Goal: Task Accomplishment & Management: Complete application form

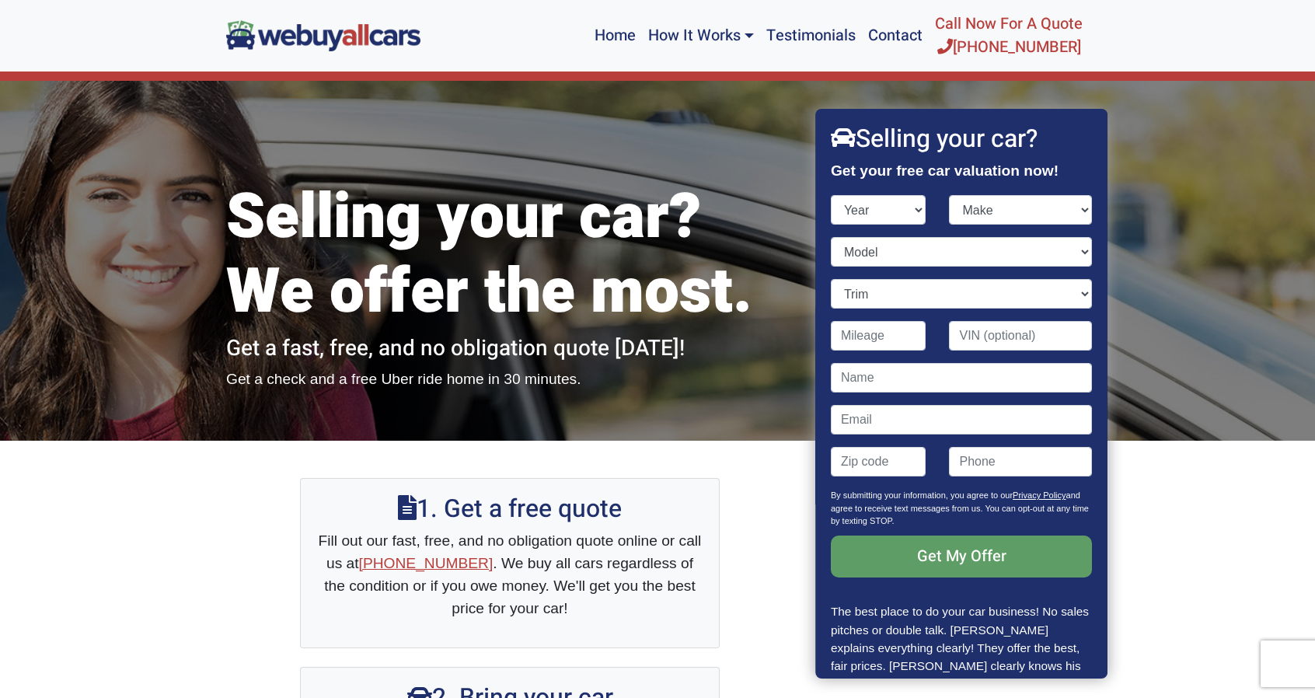
select select "2017"
click at [831, 195] on select "Year [DATE] 2024 2023 2022 2021 2020 2019 2018 2017 2016 2015 2014 2013 2012 20…" at bounding box center [879, 210] width 96 height 30
click at [1012, 205] on select "Make" at bounding box center [1021, 210] width 143 height 30
click at [950, 195] on select "Make" at bounding box center [1021, 210] width 143 height 30
click at [975, 215] on select "Make Acura Alfa Romeo Aston [PERSON_NAME] Audi Bentley BMW Buick Cadillac Chevr…" at bounding box center [1021, 210] width 143 height 30
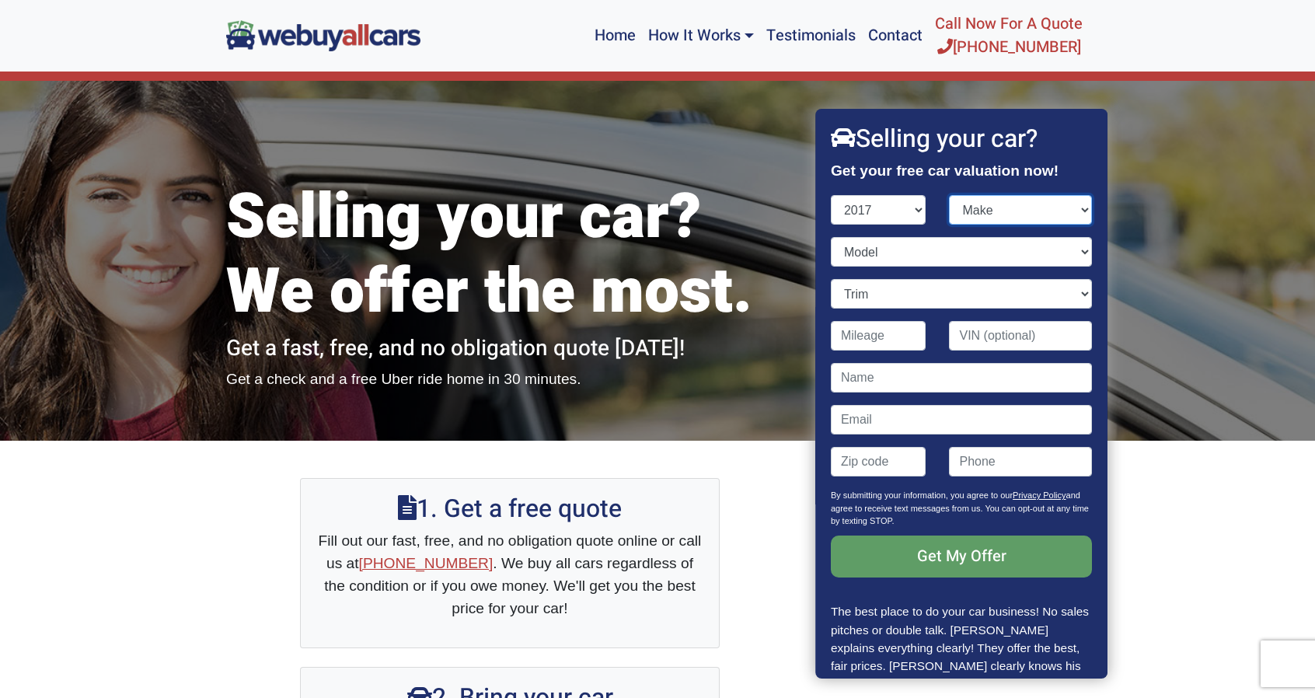
select select "Honda"
click at [950, 195] on select "Make Acura Alfa Romeo Aston [PERSON_NAME] Audi Bentley BMW Buick Cadillac Chevr…" at bounding box center [1021, 210] width 143 height 30
click at [868, 257] on select "Model" at bounding box center [961, 252] width 261 height 30
select select "Civic"
click at [831, 237] on select "Model Accord Accord Hybrid Civic Clarity CR-V Fit HR-V Odyssey Pilot Ridgeline" at bounding box center [961, 252] width 261 height 30
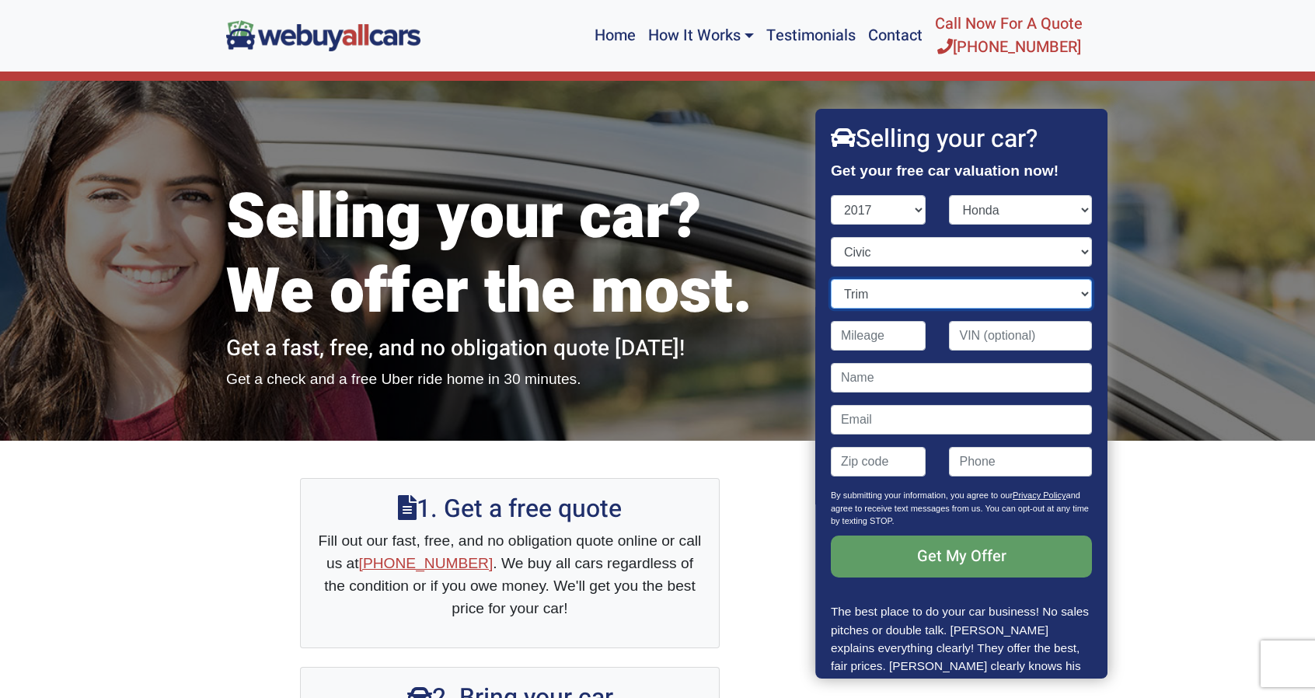
click at [894, 289] on select "Trim" at bounding box center [961, 294] width 261 height 30
click at [831, 279] on select "Trim" at bounding box center [961, 294] width 261 height 30
click at [878, 346] on input "Contact form" at bounding box center [879, 336] width 96 height 30
click at [876, 329] on input "Contact form" at bounding box center [879, 336] width 96 height 30
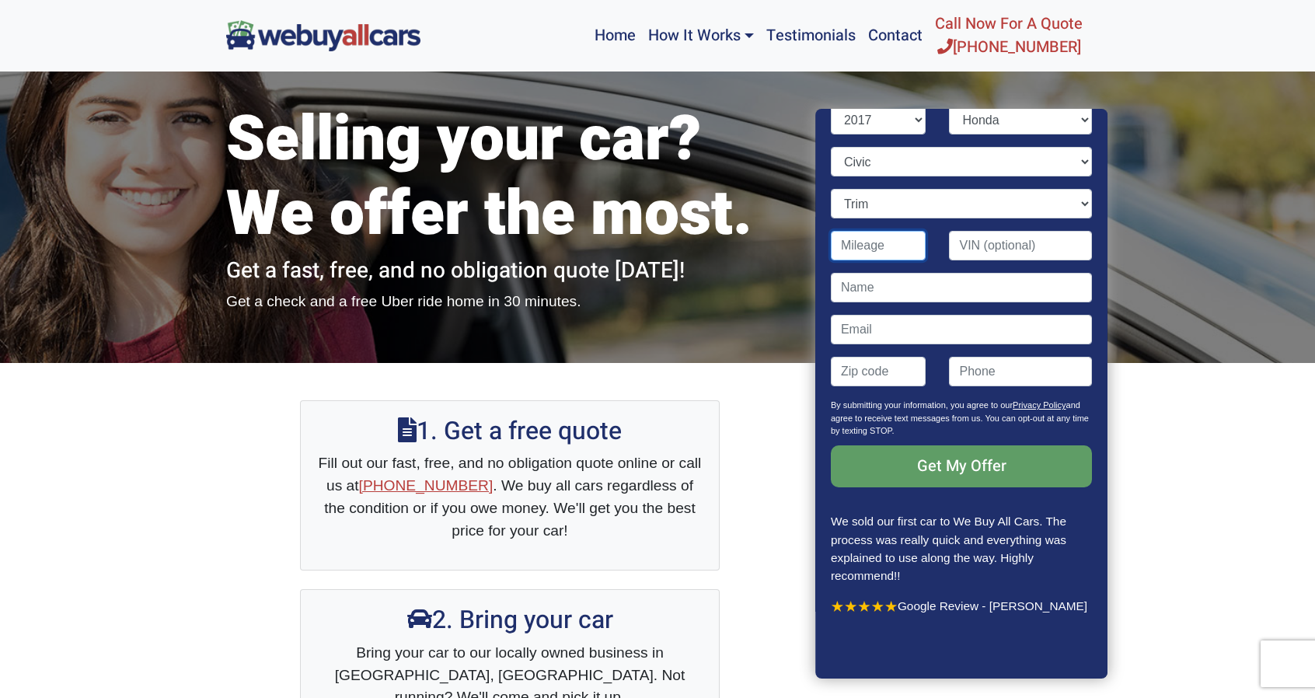
scroll to position [37, 0]
